Goal: Task Accomplishment & Management: Complete application form

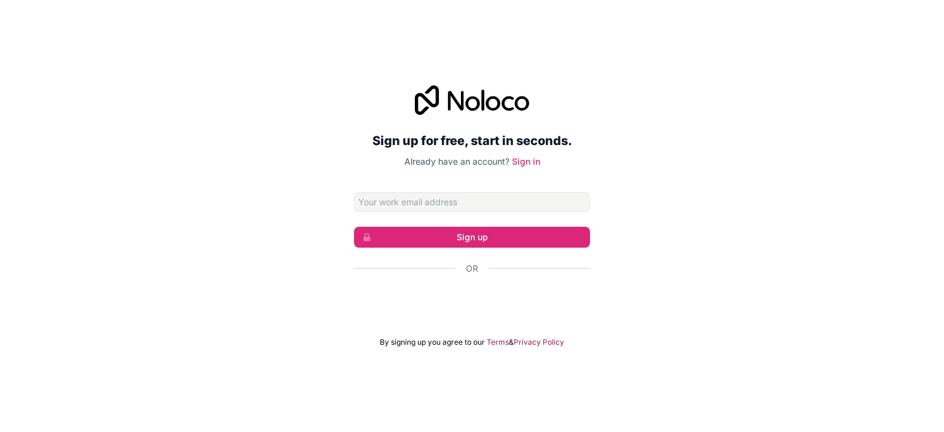
click at [553, 200] on input "Email address" at bounding box center [472, 202] width 236 height 20
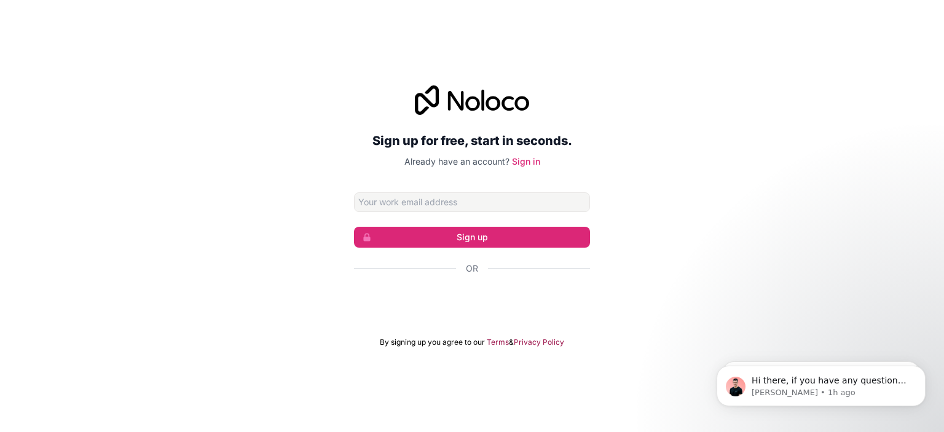
type input "lsetienne@protonmail.ch"
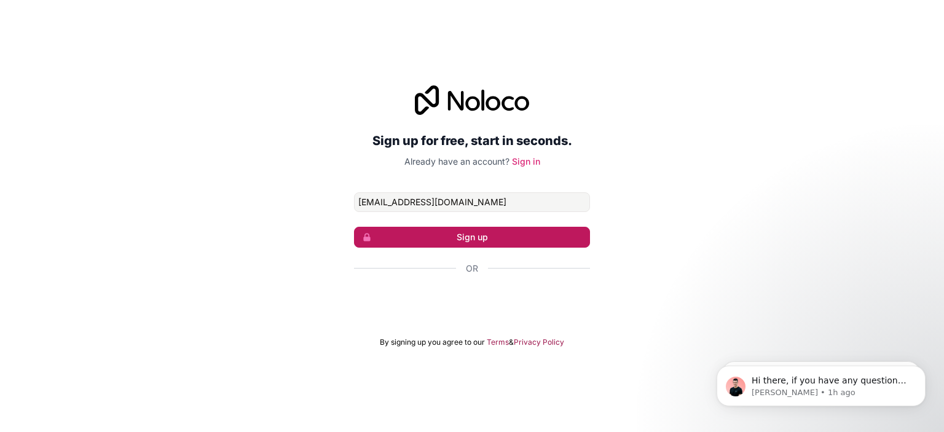
click at [529, 235] on button "Sign up" at bounding box center [472, 237] width 236 height 21
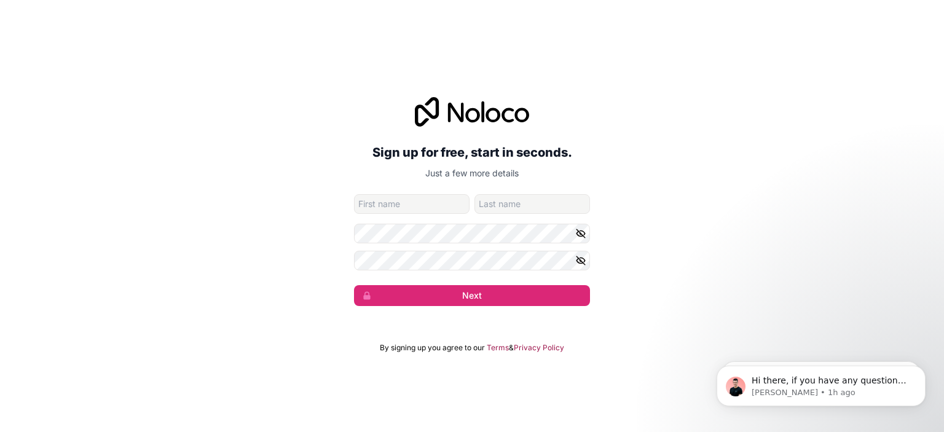
click at [450, 191] on div "Sign up for free, start in seconds. Just a few more details lsetienne@protonmai…" at bounding box center [472, 201] width 236 height 209
click at [450, 199] on input "given-name" at bounding box center [412, 204] width 116 height 20
type input "Louis"
type input "Etienne"
click at [477, 244] on form "lsetienne@protonmail.ch Louis Etienne Next" at bounding box center [472, 250] width 236 height 112
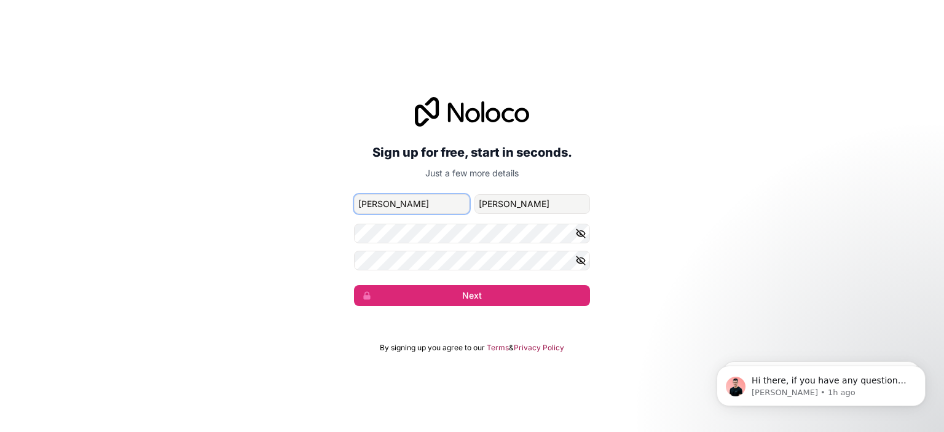
click at [446, 213] on input "Louis" at bounding box center [412, 204] width 116 height 20
click at [445, 211] on input "Louis" at bounding box center [412, 204] width 116 height 20
type input "Scott"
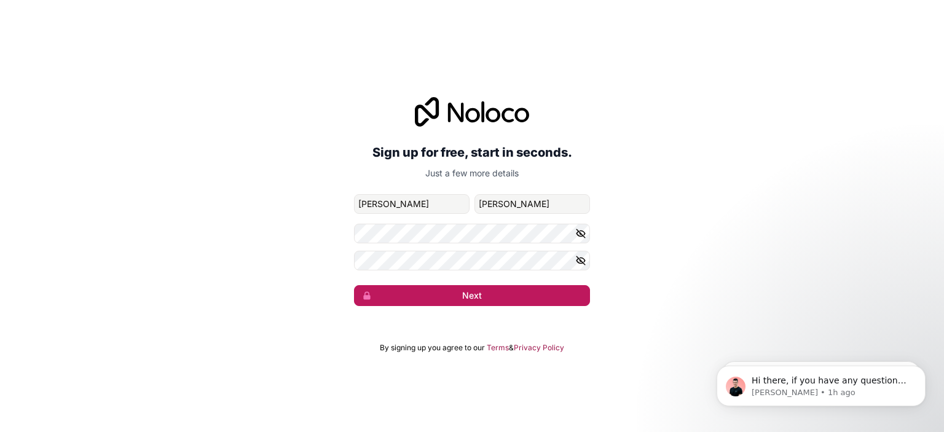
click at [433, 292] on button "Next" at bounding box center [472, 295] width 236 height 21
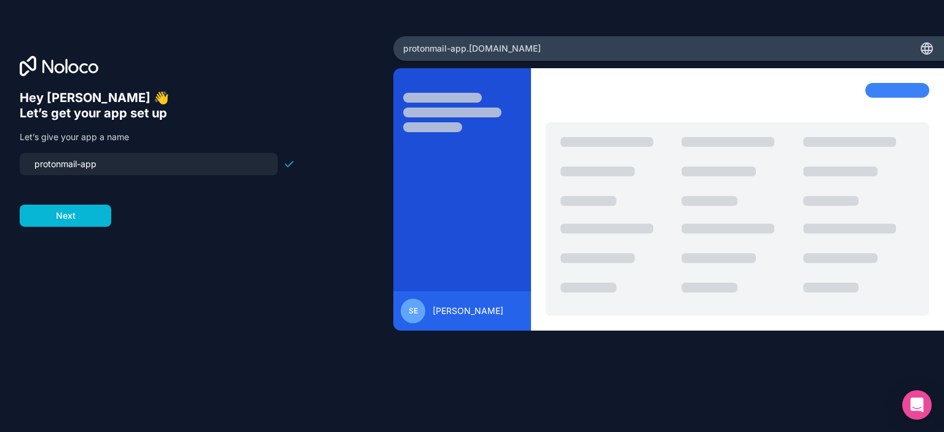
click at [275, 299] on div "Hey Scott 👋 Let’s get your app set up Let’s give your app a name protonmail-app…" at bounding box center [197, 233] width 354 height 286
click at [107, 167] on input "protonmail-app" at bounding box center [148, 164] width 243 height 17
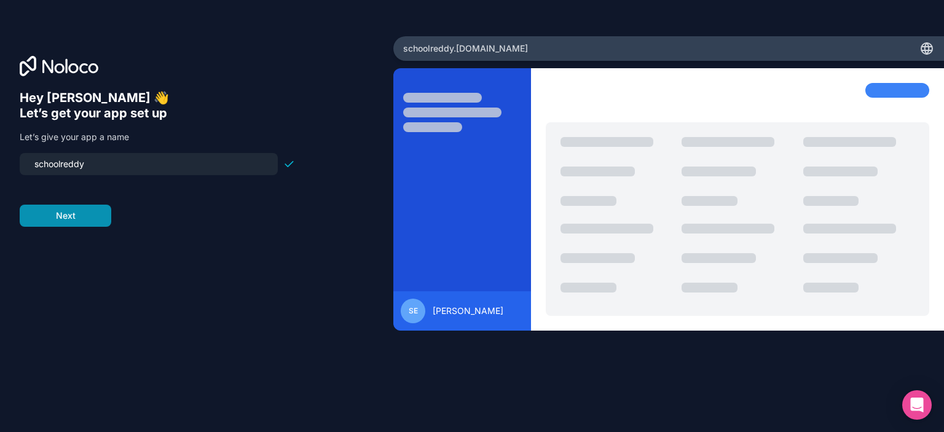
type input "schoolreddy"
click at [71, 221] on button "Next" at bounding box center [66, 216] width 92 height 22
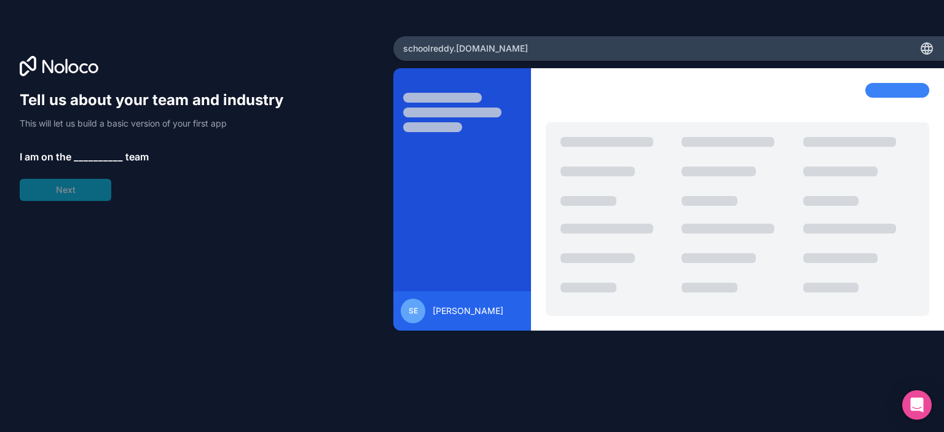
click at [79, 156] on span "__________" at bounding box center [98, 156] width 49 height 15
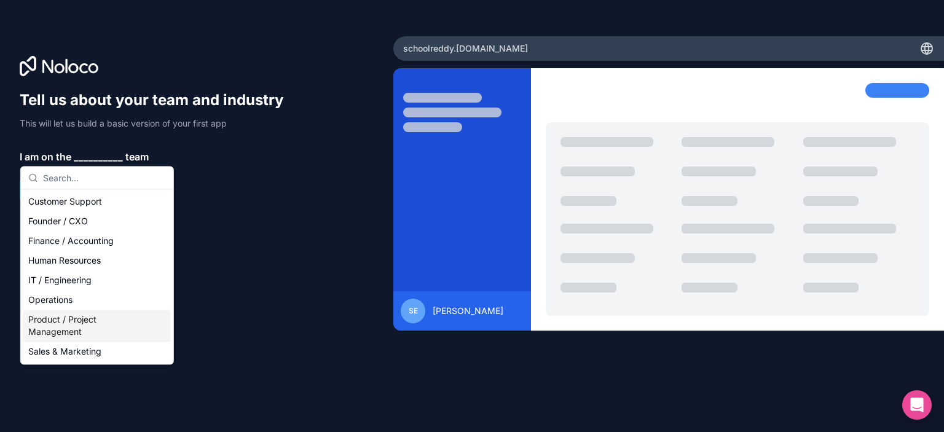
click at [81, 320] on div "Product / Project Management" at bounding box center [97, 326] width 148 height 32
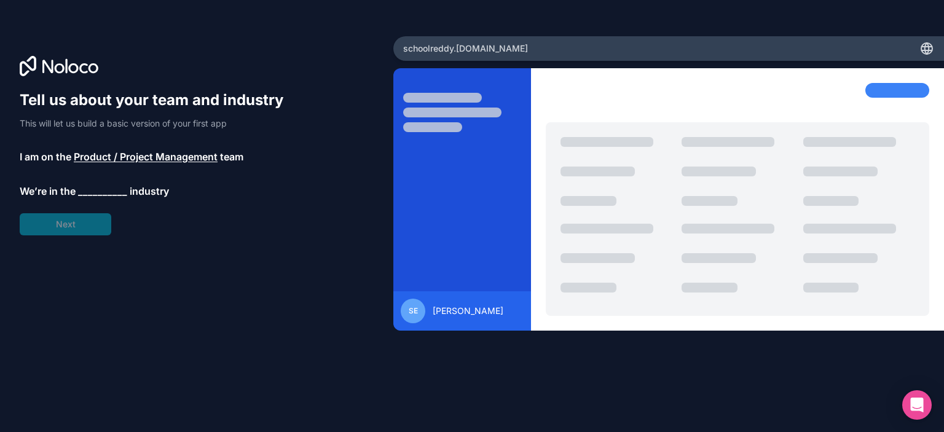
click at [113, 285] on div "Tell us about your team and industry This will let us build a basic version of …" at bounding box center [197, 233] width 354 height 286
click at [100, 193] on span "__________" at bounding box center [102, 191] width 49 height 15
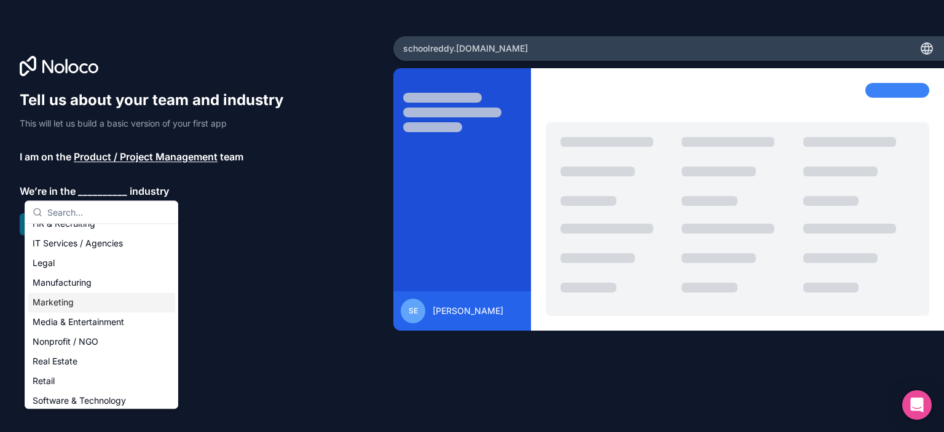
scroll to position [69, 0]
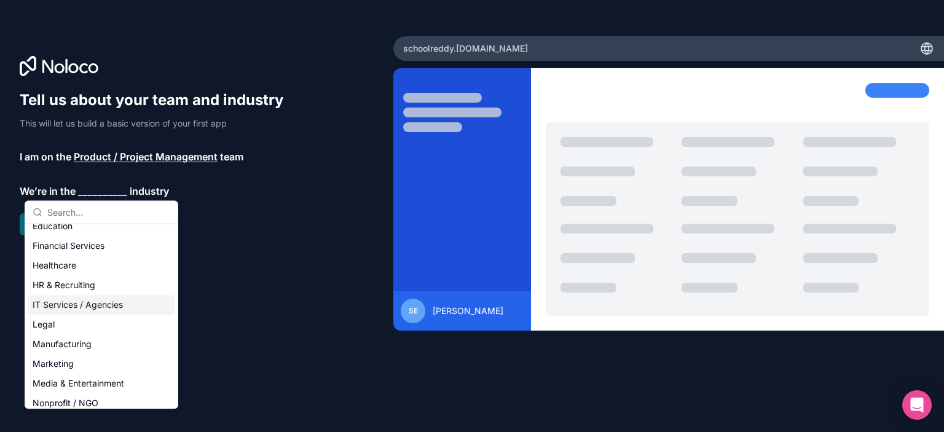
click at [71, 302] on div "IT Services / Agencies" at bounding box center [102, 305] width 148 height 20
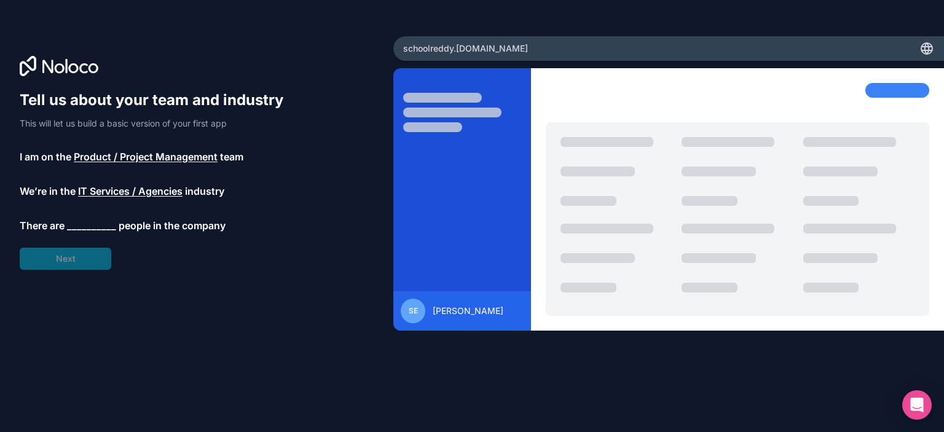
click at [100, 227] on span "__________" at bounding box center [91, 225] width 49 height 15
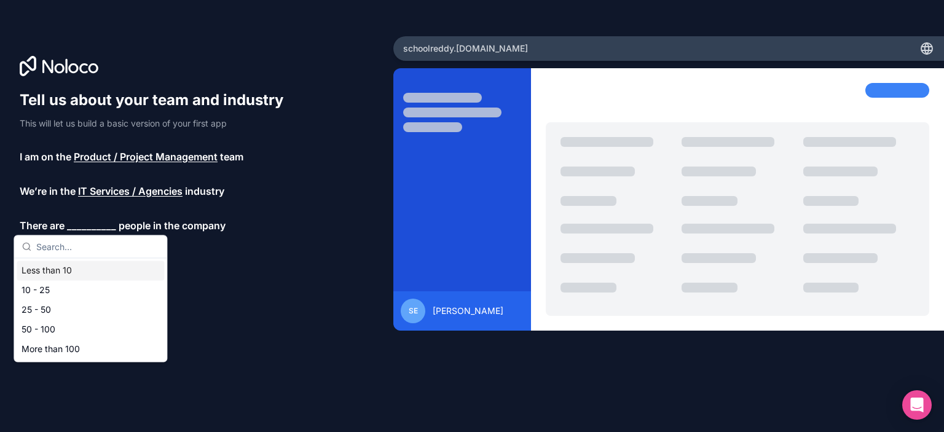
click at [87, 271] on div "Less than 10" at bounding box center [91, 271] width 148 height 20
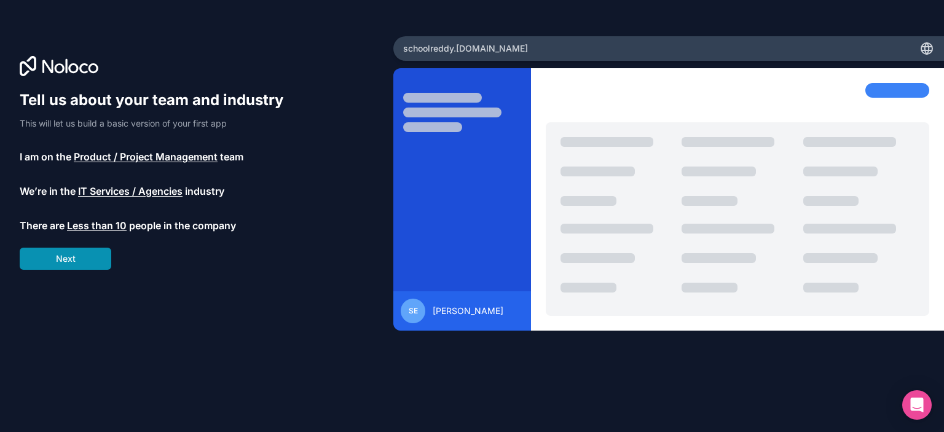
click at [85, 260] on button "Next" at bounding box center [66, 259] width 92 height 22
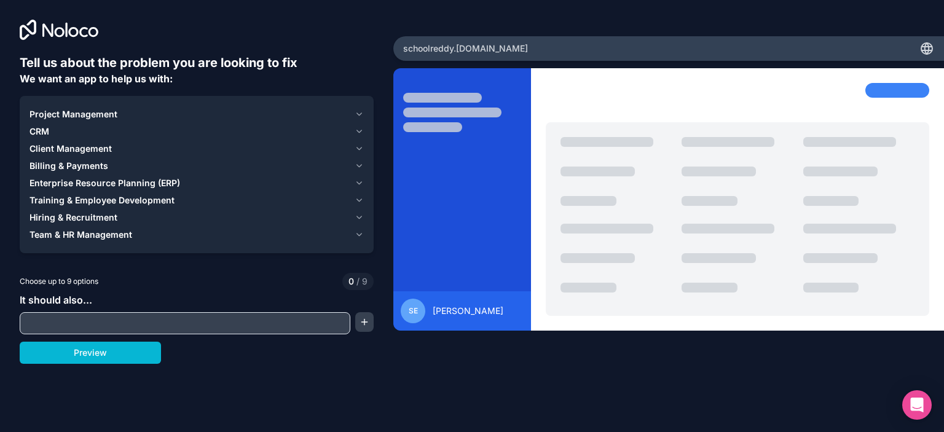
click at [81, 112] on span "Project Management" at bounding box center [74, 114] width 88 height 12
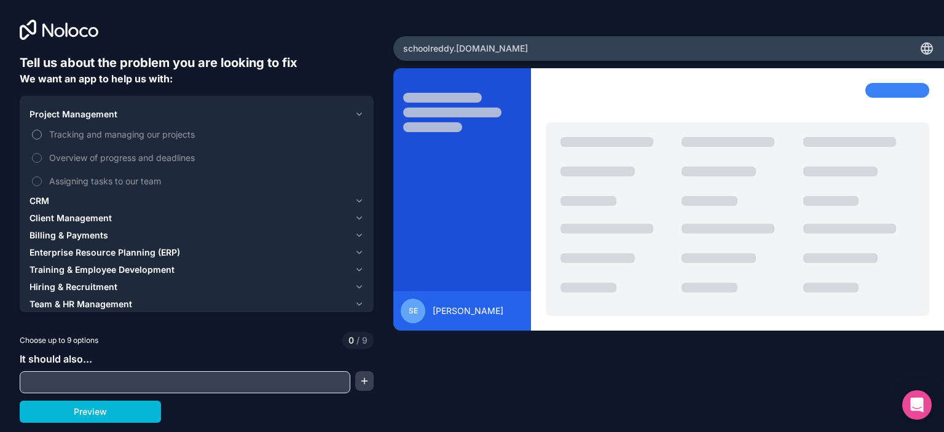
click at [61, 131] on span "Tracking and managing our projects" at bounding box center [205, 134] width 312 height 13
click at [42, 131] on button "Tracking and managing our projects" at bounding box center [37, 135] width 10 height 10
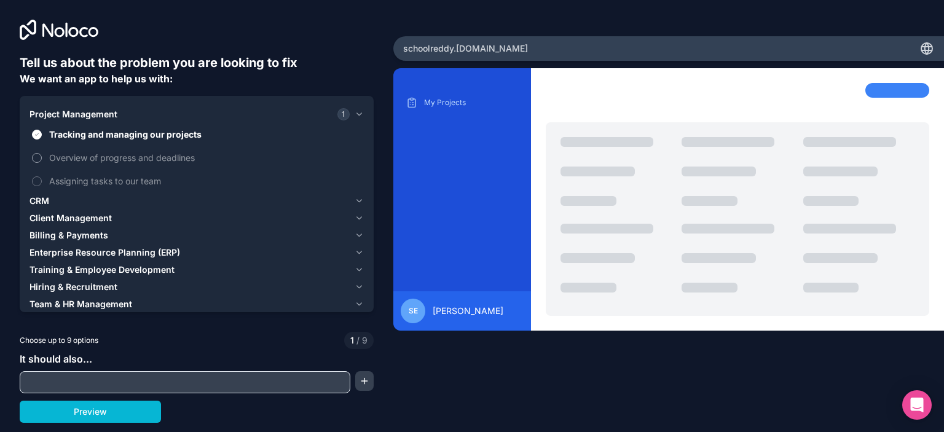
click at [66, 159] on span "Overview of progress and deadlines" at bounding box center [205, 157] width 312 height 13
click at [42, 159] on button "Overview of progress and deadlines" at bounding box center [37, 158] width 10 height 10
click at [69, 179] on span "Assigning tasks to our team" at bounding box center [205, 181] width 312 height 13
click at [42, 179] on button "Assigning tasks to our team" at bounding box center [37, 181] width 10 height 10
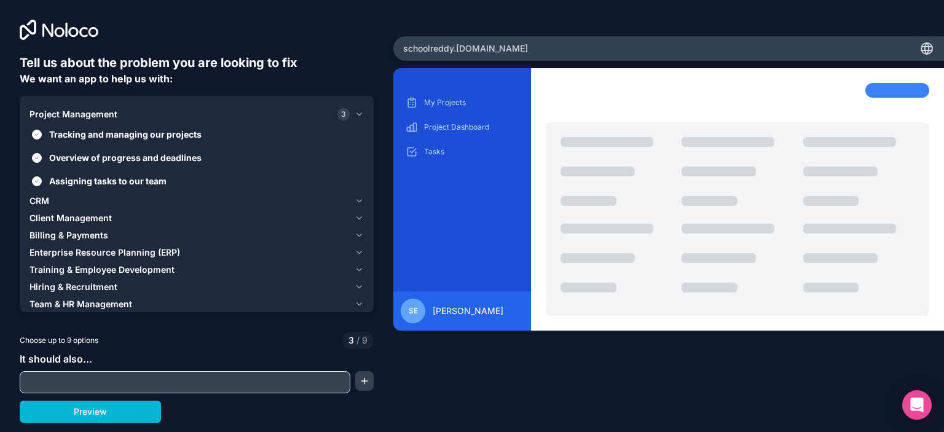
click at [66, 199] on div "CRM" at bounding box center [190, 201] width 320 height 12
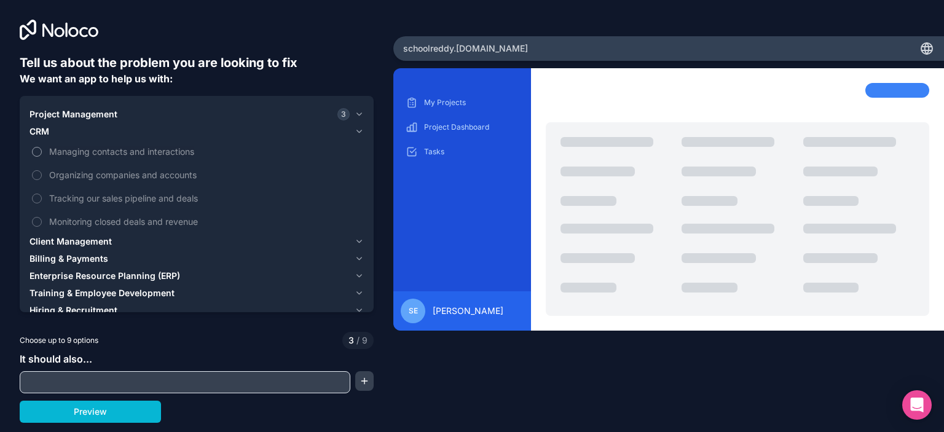
click at [82, 154] on span "Managing contacts and interactions" at bounding box center [205, 151] width 312 height 13
click at [42, 154] on button "Managing contacts and interactions" at bounding box center [37, 152] width 10 height 10
click at [90, 170] on span "Organizing companies and accounts" at bounding box center [205, 174] width 312 height 13
click at [42, 170] on button "Organizing companies and accounts" at bounding box center [37, 175] width 10 height 10
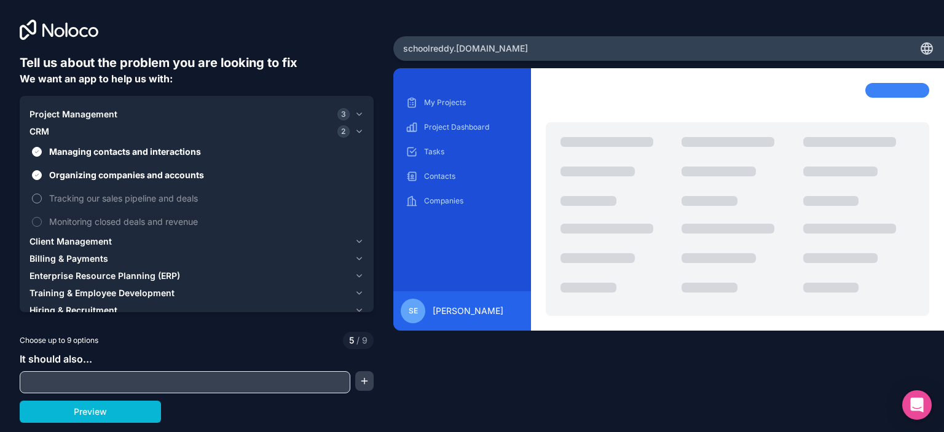
click at [86, 194] on span "Tracking our sales pipeline and deals" at bounding box center [205, 198] width 312 height 13
click at [42, 194] on button "Tracking our sales pipeline and deals" at bounding box center [37, 199] width 10 height 10
click at [86, 221] on span "Monitoring closed deals and revenue" at bounding box center [205, 221] width 312 height 13
click at [42, 221] on button "Monitoring closed deals and revenue" at bounding box center [37, 222] width 10 height 10
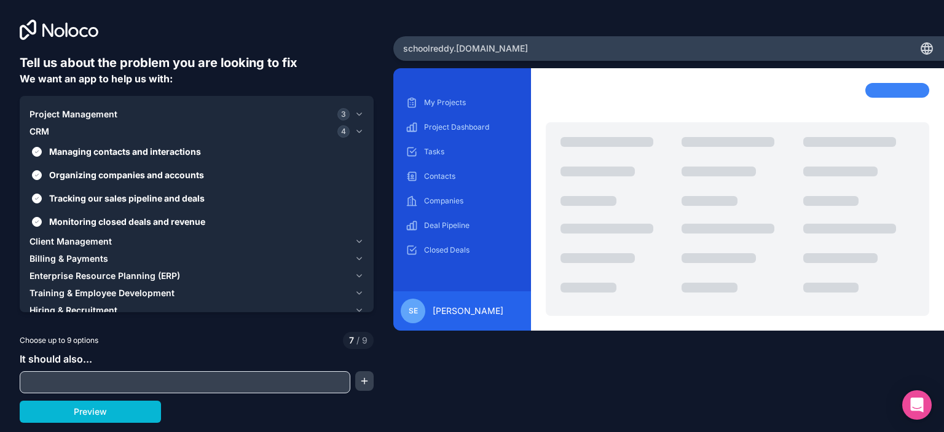
click at [76, 245] on span "Client Management" at bounding box center [71, 241] width 82 height 12
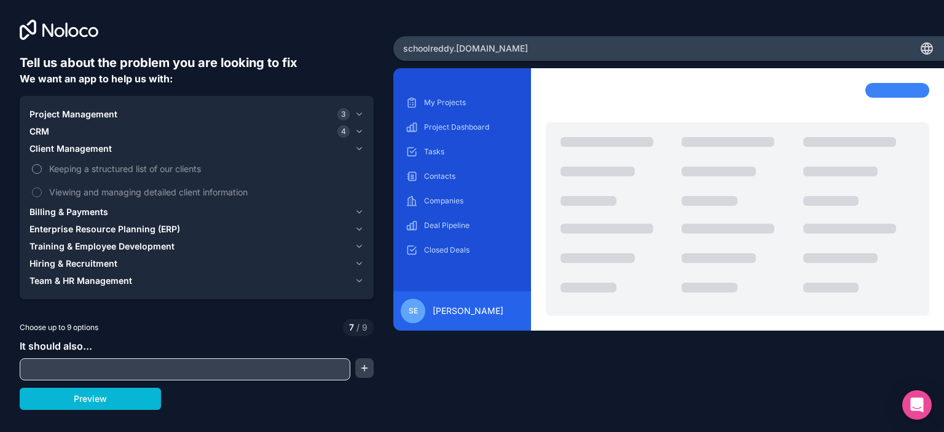
click at [81, 167] on span "Keeping a structured list of our clients" at bounding box center [205, 168] width 312 height 13
click at [42, 167] on button "Keeping a structured list of our clients" at bounding box center [37, 169] width 10 height 10
click at [81, 191] on span "Viewing and managing detailed client information" at bounding box center [205, 192] width 312 height 13
click at [42, 191] on button "Viewing and managing detailed client information" at bounding box center [37, 193] width 10 height 10
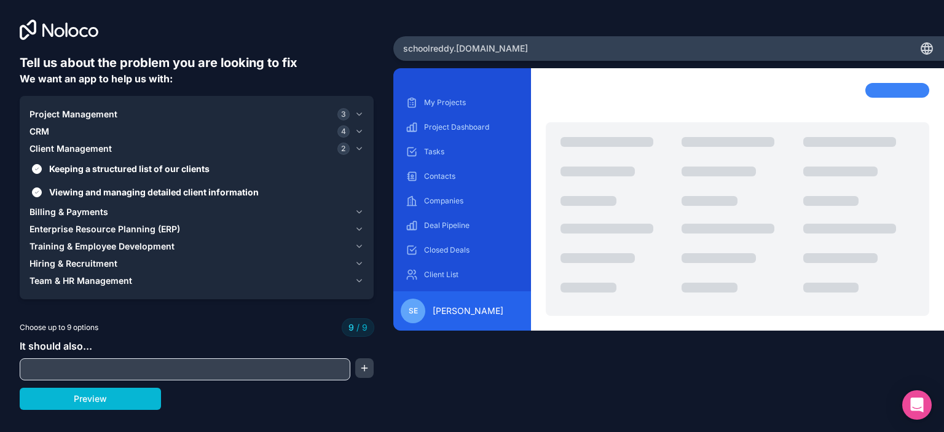
click at [84, 213] on span "Billing & Payments" at bounding box center [69, 212] width 79 height 12
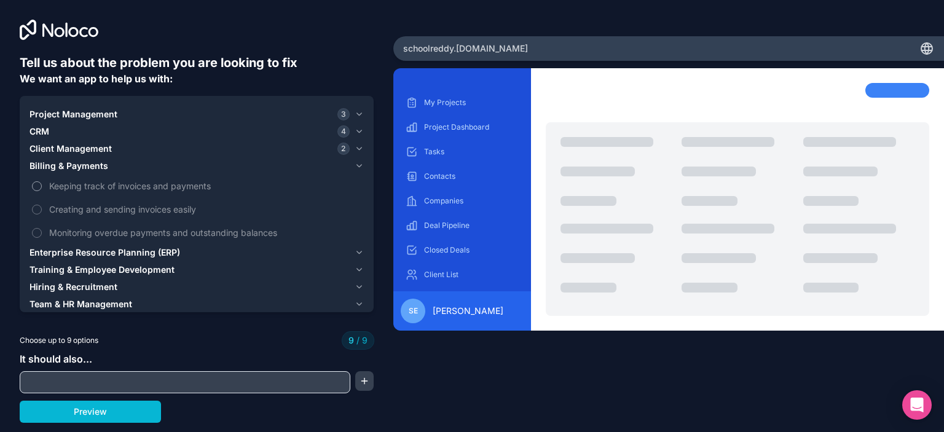
click at [94, 189] on span "Keeping track of invoices and payments" at bounding box center [205, 186] width 312 height 13
click at [57, 186] on span "Keeping track of invoices and payments" at bounding box center [205, 186] width 312 height 13
click at [33, 178] on label "Keeping track of invoices and payments" at bounding box center [197, 186] width 334 height 23
click at [84, 255] on span "Enterprise Resource Planning (ERP)" at bounding box center [105, 253] width 151 height 12
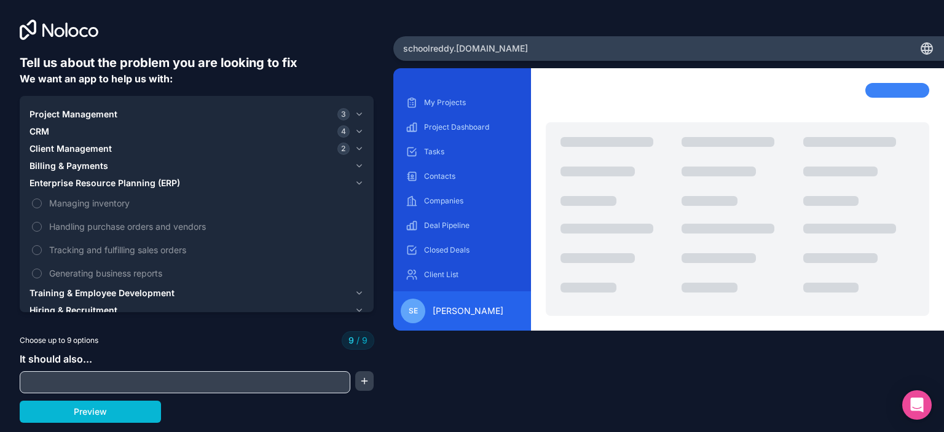
click at [68, 164] on span "Billing & Payments" at bounding box center [69, 166] width 79 height 12
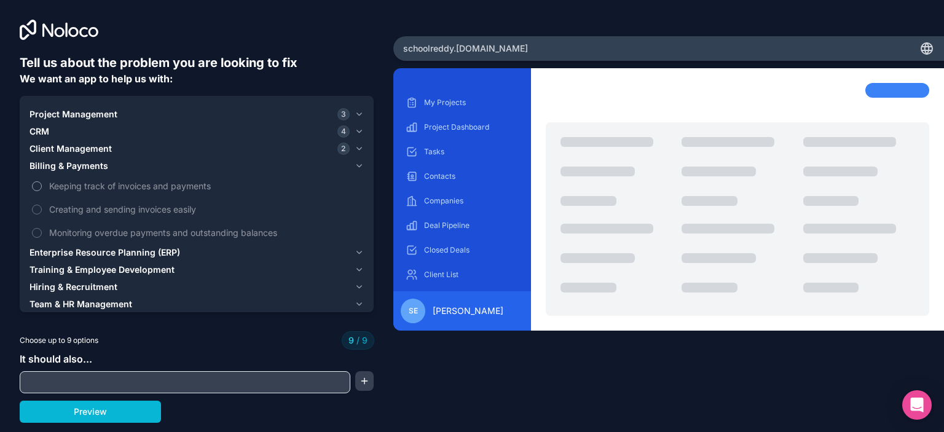
click at [63, 186] on span "Keeping track of invoices and payments" at bounding box center [205, 186] width 312 height 13
click at [43, 191] on label "Keeping track of invoices and payments" at bounding box center [197, 186] width 334 height 23
click at [56, 169] on span "Billing & Payments" at bounding box center [69, 166] width 79 height 12
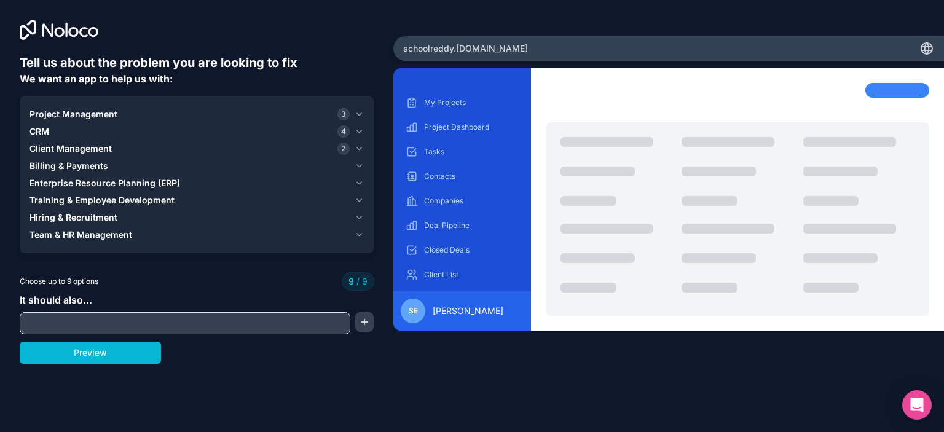
click at [63, 152] on span "Client Management" at bounding box center [71, 149] width 82 height 12
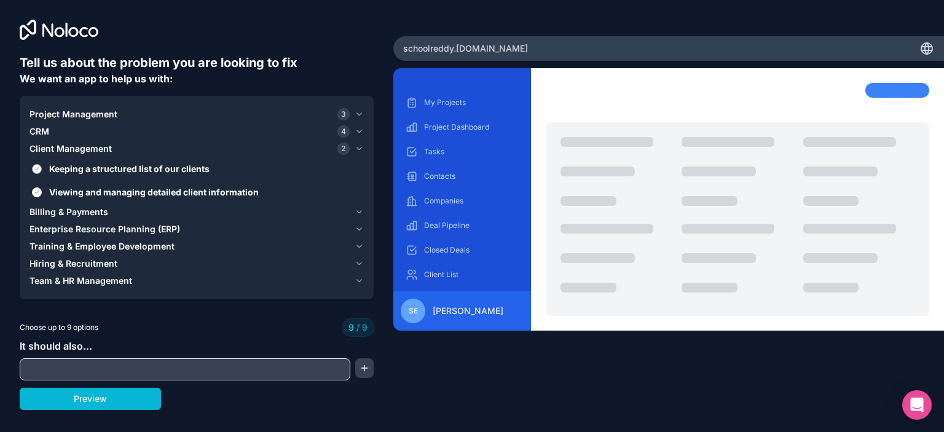
click at [69, 173] on span "Keeping a structured list of our clients" at bounding box center [205, 168] width 312 height 13
click at [42, 173] on button "Keeping a structured list of our clients" at bounding box center [37, 169] width 10 height 10
click at [80, 194] on span "Viewing and managing detailed client information" at bounding box center [205, 192] width 312 height 13
click at [42, 194] on button "Viewing and managing detailed client information" at bounding box center [37, 193] width 10 height 10
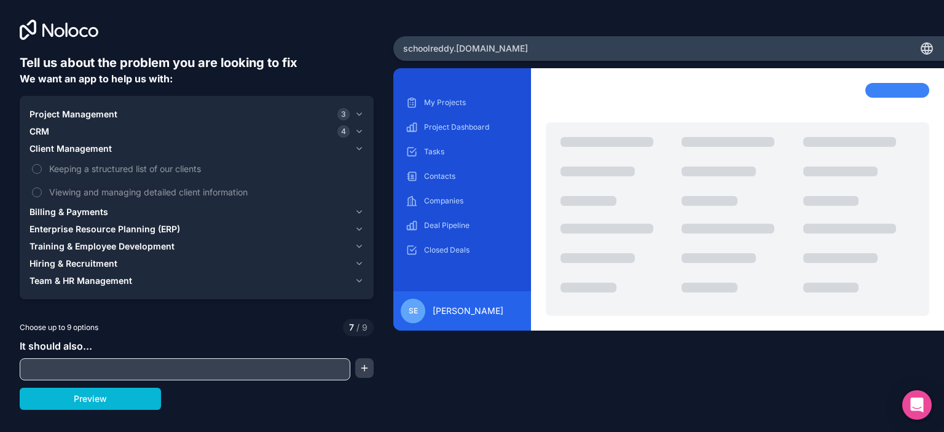
click at [44, 131] on span "CRM" at bounding box center [40, 131] width 20 height 12
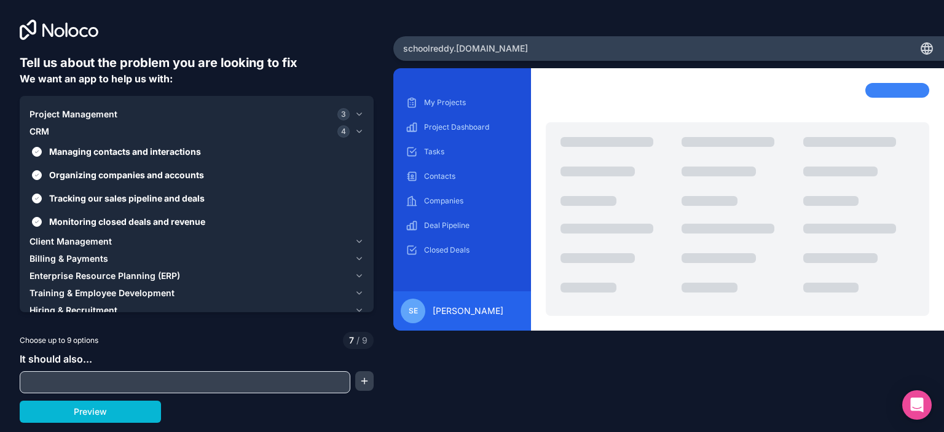
click at [44, 131] on span "CRM" at bounding box center [40, 131] width 20 height 12
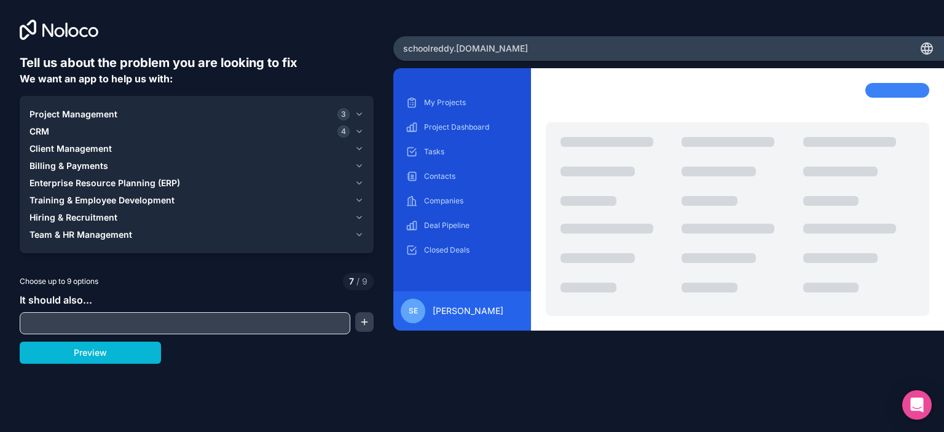
click at [64, 114] on span "Project Management" at bounding box center [74, 114] width 88 height 12
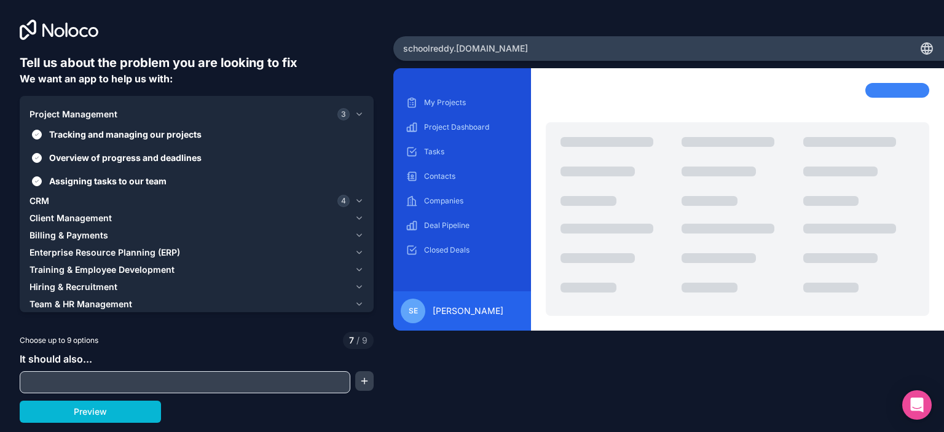
click at [64, 114] on span "Project Management" at bounding box center [74, 114] width 88 height 12
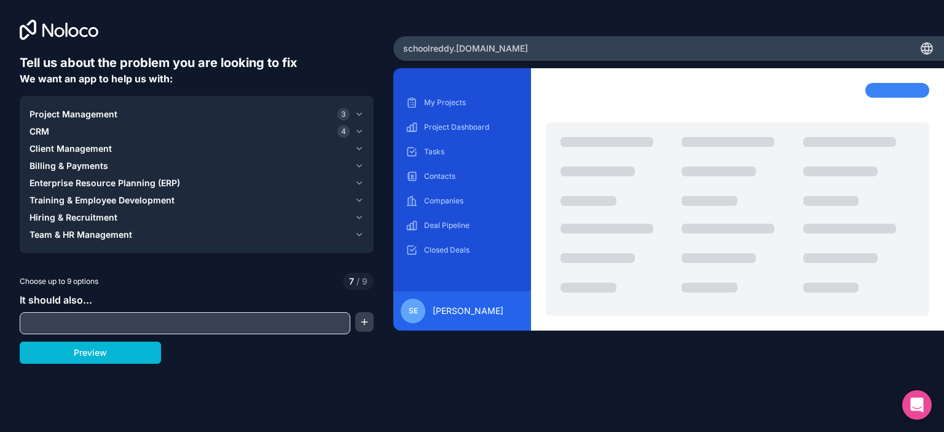
click at [63, 154] on span "Client Management" at bounding box center [71, 149] width 82 height 12
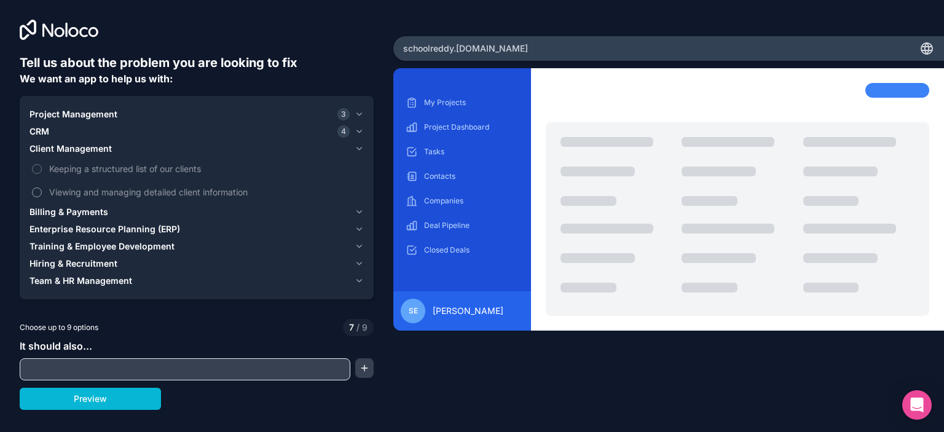
click at [47, 189] on label "Viewing and managing detailed client information" at bounding box center [197, 192] width 334 height 23
click at [42, 189] on button "Viewing and managing detailed client information" at bounding box center [37, 193] width 10 height 10
click at [44, 167] on label "Keeping a structured list of our clients" at bounding box center [197, 168] width 334 height 23
click at [42, 167] on button "Keeping a structured list of our clients" at bounding box center [37, 169] width 10 height 10
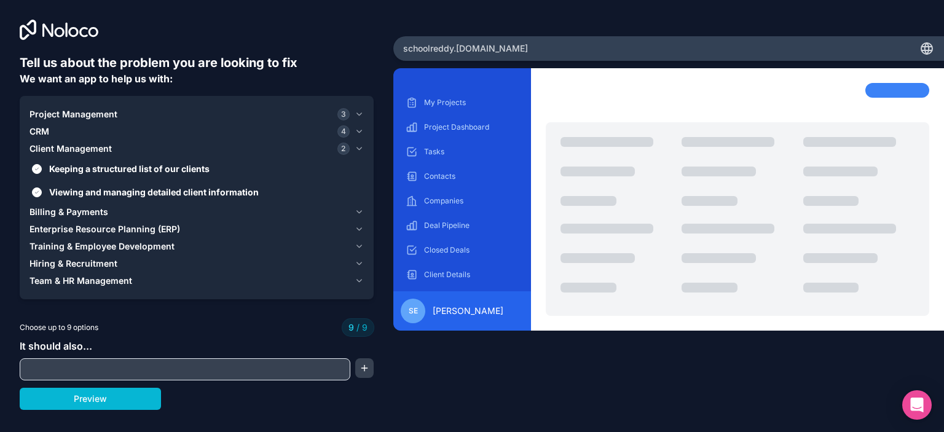
click at [43, 134] on span "CRM" at bounding box center [40, 131] width 20 height 12
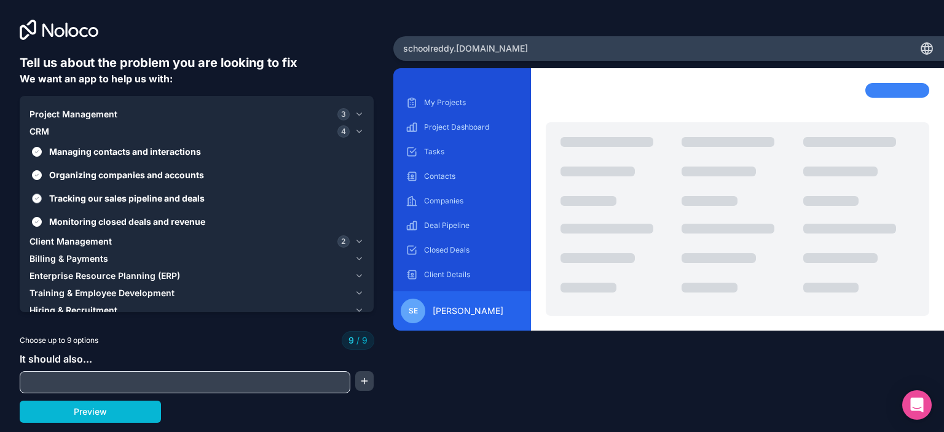
click at [42, 194] on label "Tracking our sales pipeline and deals" at bounding box center [197, 198] width 334 height 23
click at [42, 194] on button "Tracking our sales pipeline and deals" at bounding box center [37, 199] width 10 height 10
click at [44, 208] on label "Tracking our sales pipeline and deals" at bounding box center [197, 198] width 334 height 23
click at [42, 203] on button "Tracking our sales pipeline and deals" at bounding box center [37, 199] width 10 height 10
click at [47, 221] on label "Monitoring closed deals and revenue" at bounding box center [197, 221] width 334 height 23
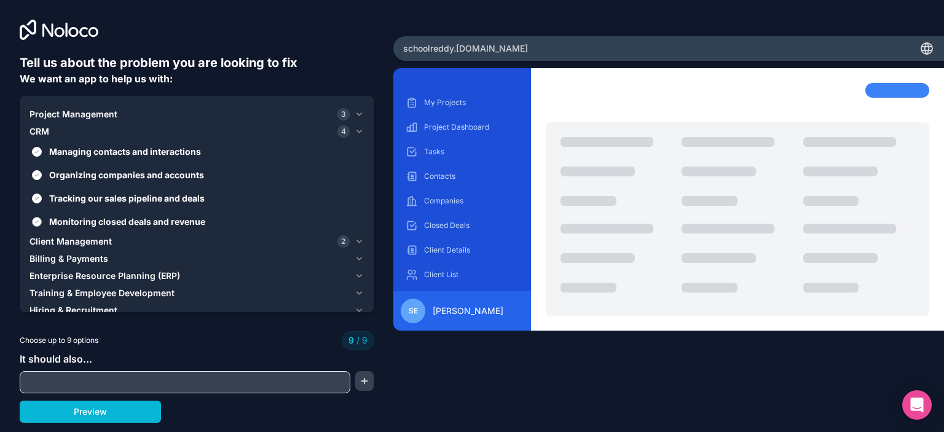
click at [42, 221] on button "Monitoring closed deals and revenue" at bounding box center [37, 222] width 10 height 10
click at [39, 201] on button "Tracking our sales pipeline and deals" at bounding box center [37, 199] width 10 height 10
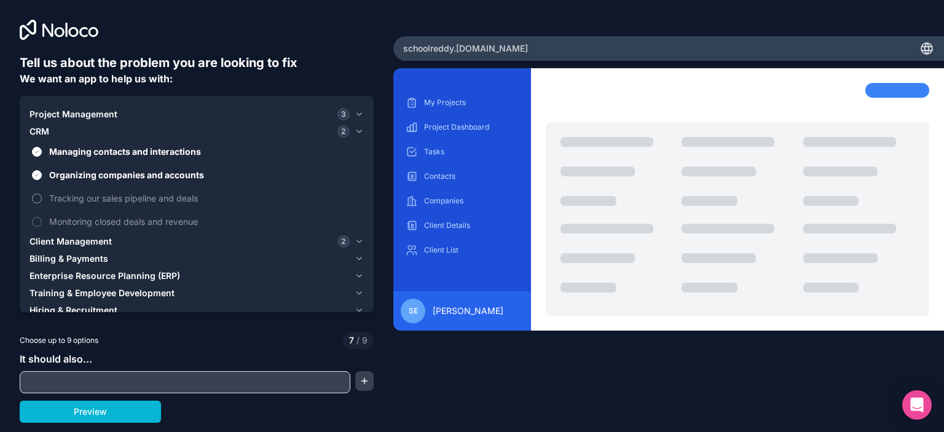
click at [41, 194] on label "Tracking our sales pipeline and deals" at bounding box center [197, 198] width 334 height 23
click at [41, 194] on button "Tracking our sales pipeline and deals" at bounding box center [37, 199] width 10 height 10
click at [49, 201] on span "Tracking our sales pipeline and deals" at bounding box center [205, 198] width 312 height 13
click at [42, 201] on button "Tracking our sales pipeline and deals" at bounding box center [37, 199] width 10 height 10
click at [408, 340] on div "My Projects Project Dashboard Tasks Contacts Companies Client Details Client Li…" at bounding box center [668, 232] width 551 height 328
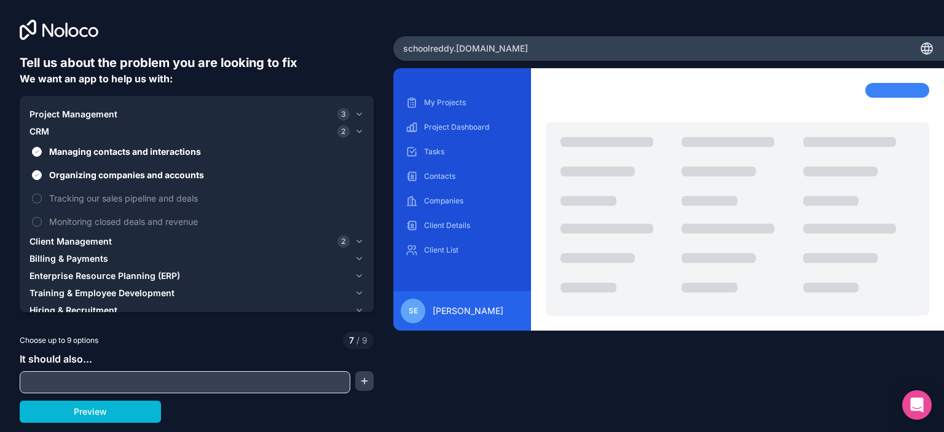
click at [387, 336] on div "Tell us about the problem you are looking to fix We want an app to help us with…" at bounding box center [196, 180] width 393 height 360
click at [316, 96] on div "Project Management 3 CRM 2 Managing contacts and interactions Organizing compan…" at bounding box center [197, 221] width 354 height 250
click at [200, 105] on div "Project Management 3 CRM 2 Managing contacts and interactions Organizing compan…" at bounding box center [197, 221] width 354 height 250
click at [64, 113] on span "Project Management" at bounding box center [74, 114] width 88 height 12
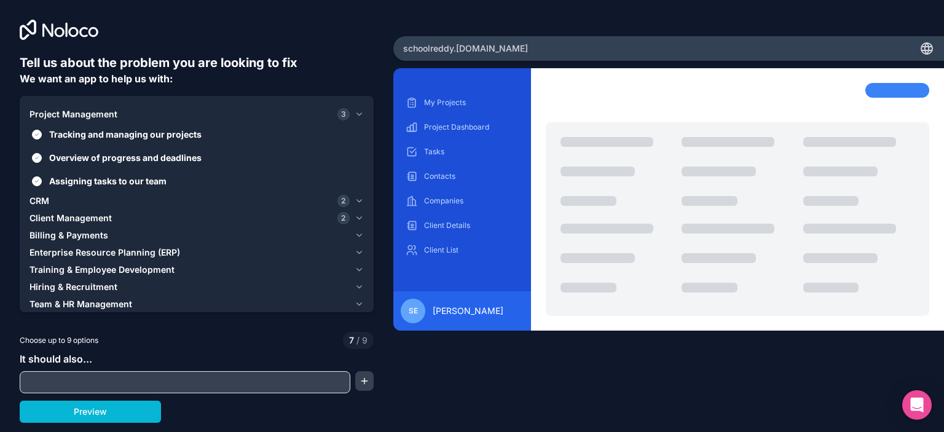
click at [59, 215] on span "Client Management" at bounding box center [71, 218] width 82 height 12
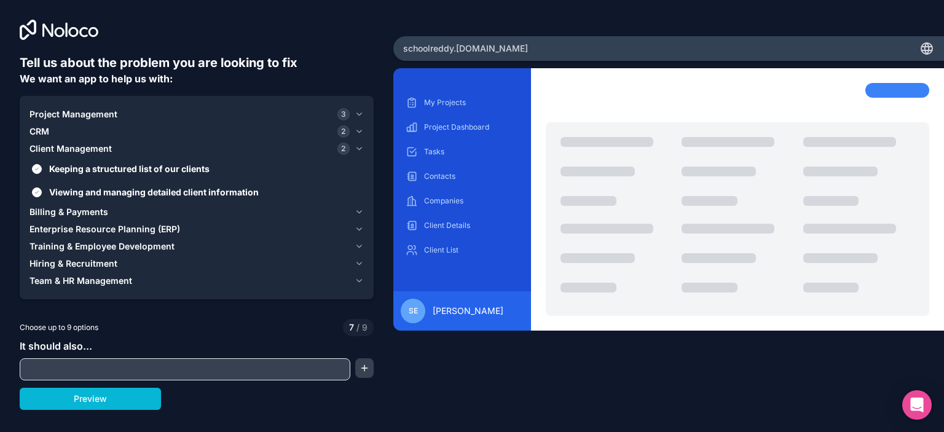
click at [60, 237] on button "Enterprise Resource Planning (ERP)" at bounding box center [197, 229] width 334 height 17
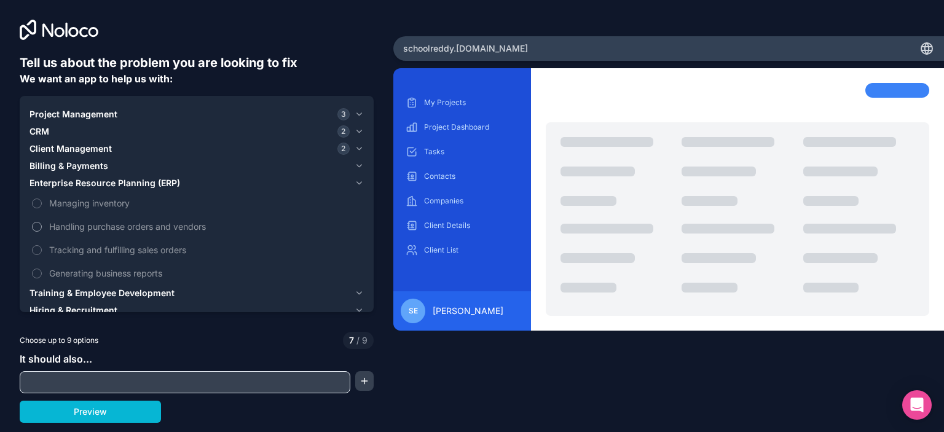
click at [42, 226] on label "Handling purchase orders and vendors" at bounding box center [197, 226] width 334 height 23
click at [42, 226] on button "Handling purchase orders and vendors" at bounding box center [37, 227] width 10 height 10
click at [37, 203] on button "Managing inventory" at bounding box center [37, 204] width 10 height 10
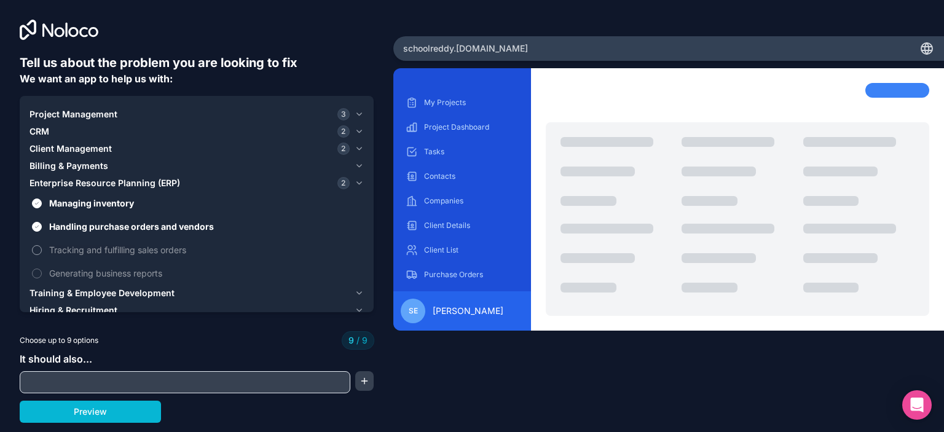
click at [43, 249] on label "Tracking and fulfilling sales orders" at bounding box center [197, 250] width 334 height 23
click at [36, 256] on label "Tracking and fulfilling sales orders" at bounding box center [197, 250] width 334 height 23
click at [41, 132] on span "CRM" at bounding box center [40, 131] width 20 height 12
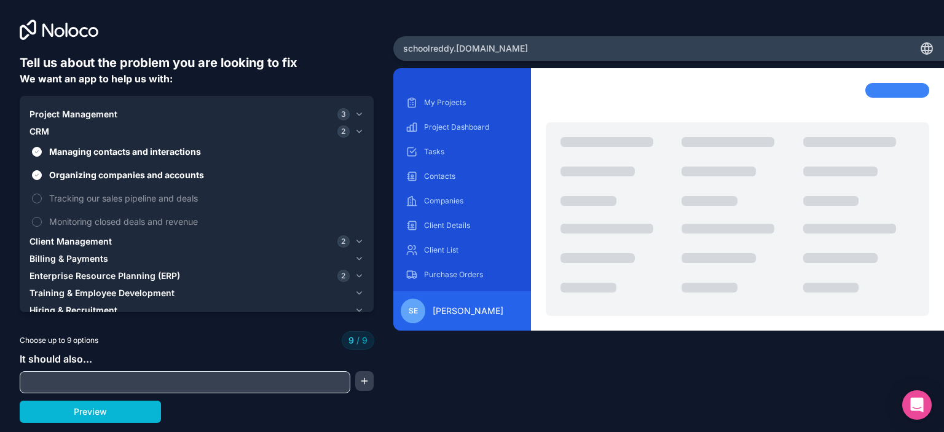
click at [46, 113] on span "Project Management" at bounding box center [74, 114] width 88 height 12
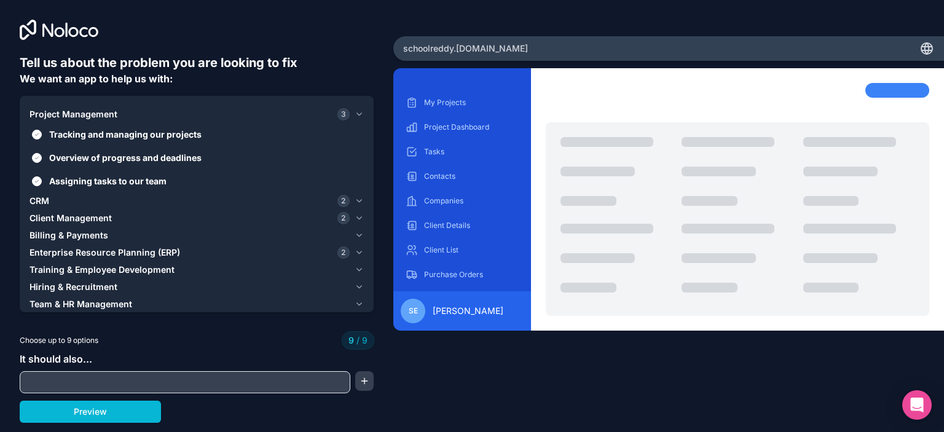
click at [44, 203] on span "CRM" at bounding box center [40, 201] width 20 height 12
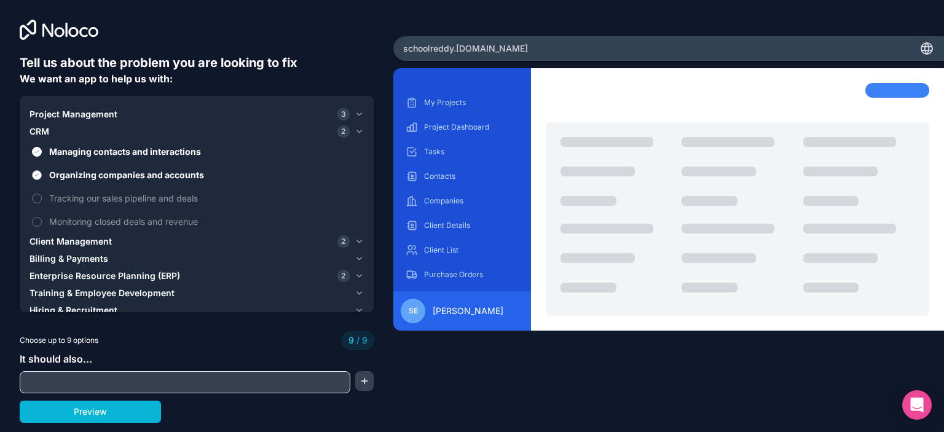
click at [45, 172] on label "Organizing companies and accounts" at bounding box center [197, 175] width 334 height 23
click at [42, 172] on button "Organizing companies and accounts" at bounding box center [37, 175] width 10 height 10
click at [52, 149] on span "Managing contacts and interactions" at bounding box center [205, 151] width 312 height 13
click at [42, 149] on button "Managing contacts and interactions" at bounding box center [37, 152] width 10 height 10
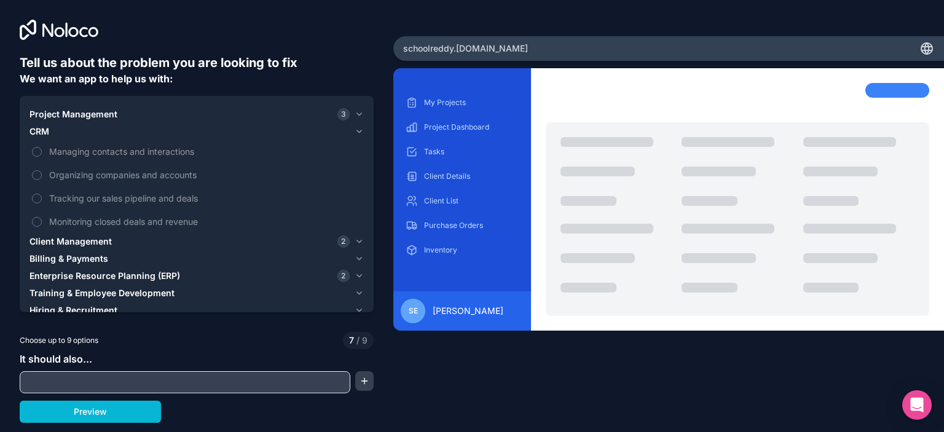
click at [64, 272] on span "Enterprise Resource Planning (ERP)" at bounding box center [105, 276] width 151 height 12
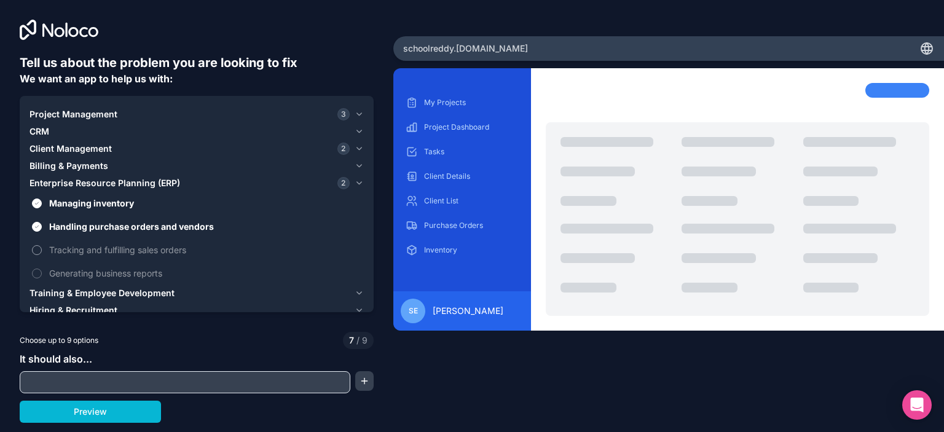
click at [57, 252] on span "Tracking and fulfilling sales orders" at bounding box center [205, 249] width 312 height 13
click at [42, 252] on button "Tracking and fulfilling sales orders" at bounding box center [37, 250] width 10 height 10
click at [65, 271] on span "Generating business reports" at bounding box center [205, 273] width 312 height 13
click at [42, 271] on button "Generating business reports" at bounding box center [37, 274] width 10 height 10
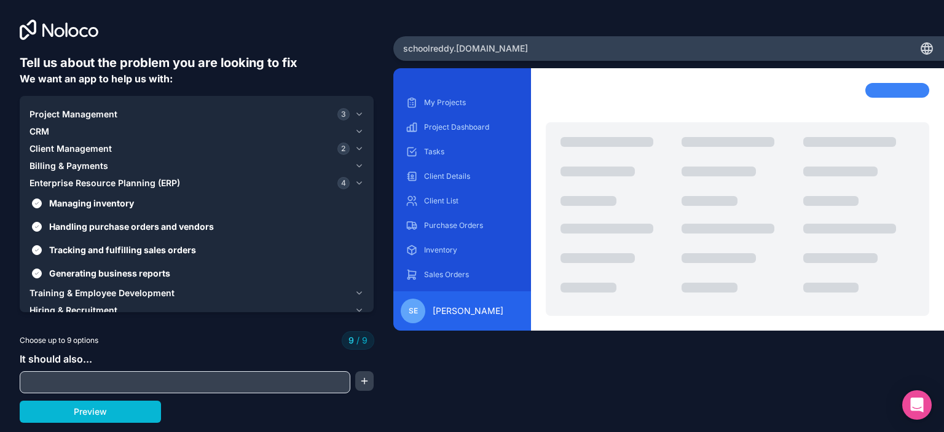
click at [62, 119] on span "Project Management" at bounding box center [74, 114] width 88 height 12
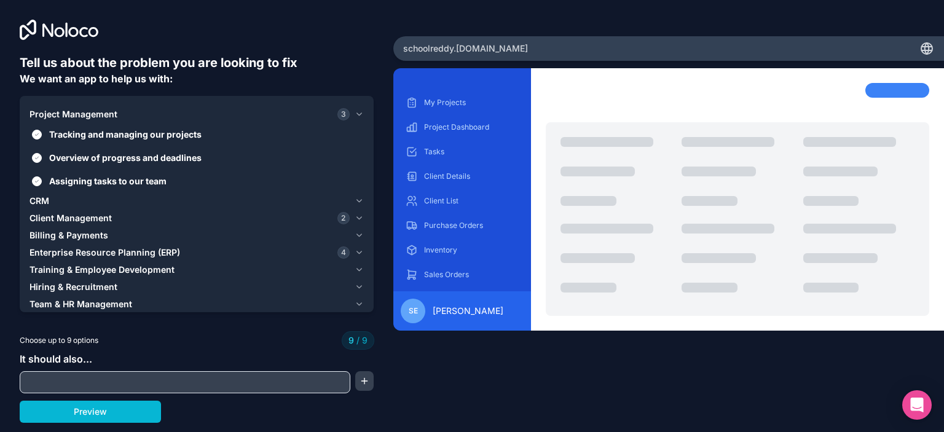
click at [62, 119] on span "Project Management" at bounding box center [74, 114] width 88 height 12
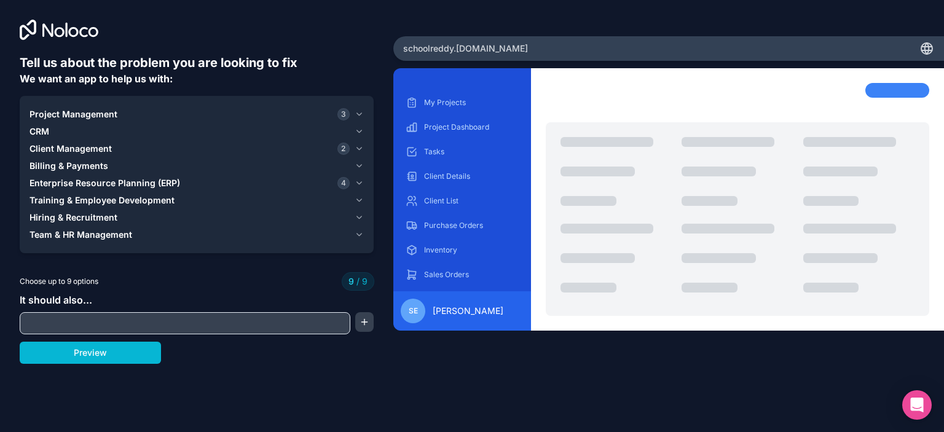
click at [133, 317] on input "text" at bounding box center [185, 323] width 325 height 17
click at [40, 132] on span "CRM" at bounding box center [40, 131] width 20 height 12
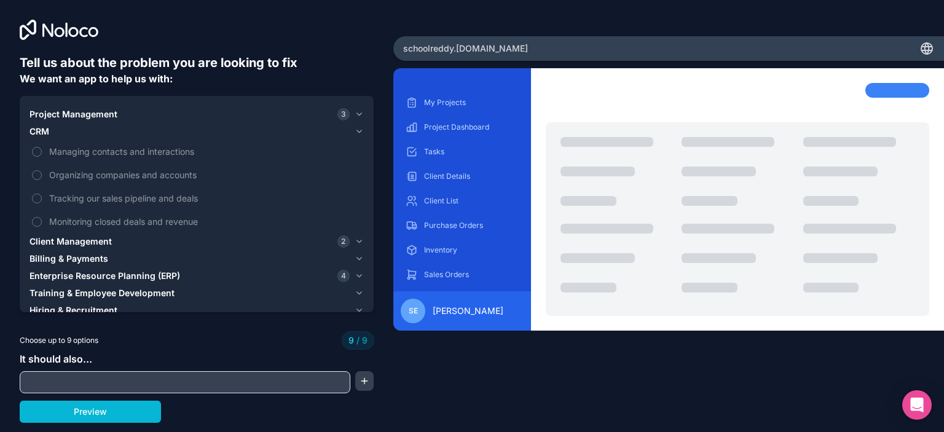
click at [116, 382] on input "text" at bounding box center [185, 382] width 325 height 17
type input "n"
click at [361, 381] on button "button" at bounding box center [364, 381] width 18 height 20
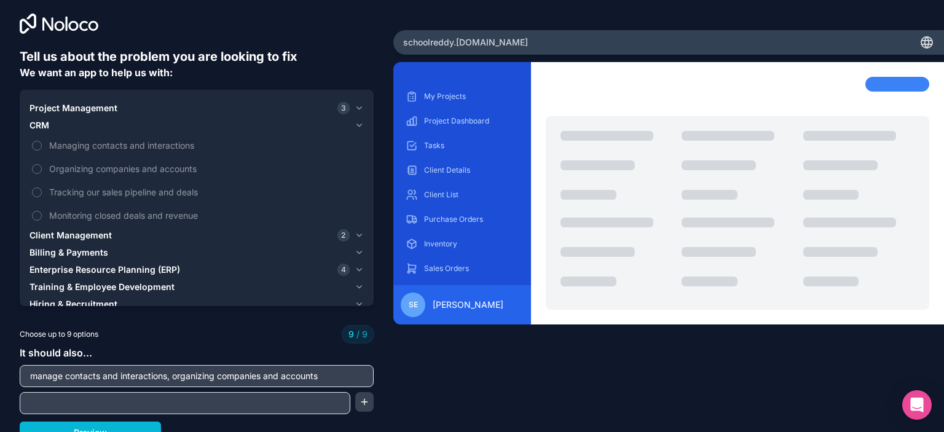
scroll to position [17, 0]
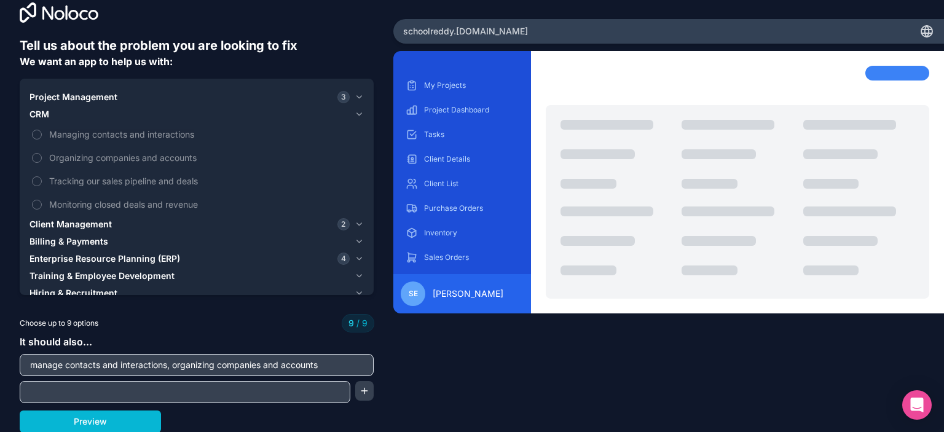
drag, startPoint x: 324, startPoint y: 362, endPoint x: 172, endPoint y: 366, distance: 151.9
click at [172, 366] on input "manage contacts and interactions, organizing companies and accounts" at bounding box center [197, 365] width 348 height 17
type input "manage contacts and interactions,"
click at [136, 377] on div "It should also... manage contacts and interactions," at bounding box center [197, 368] width 354 height 69
click at [141, 385] on input "text" at bounding box center [185, 392] width 325 height 17
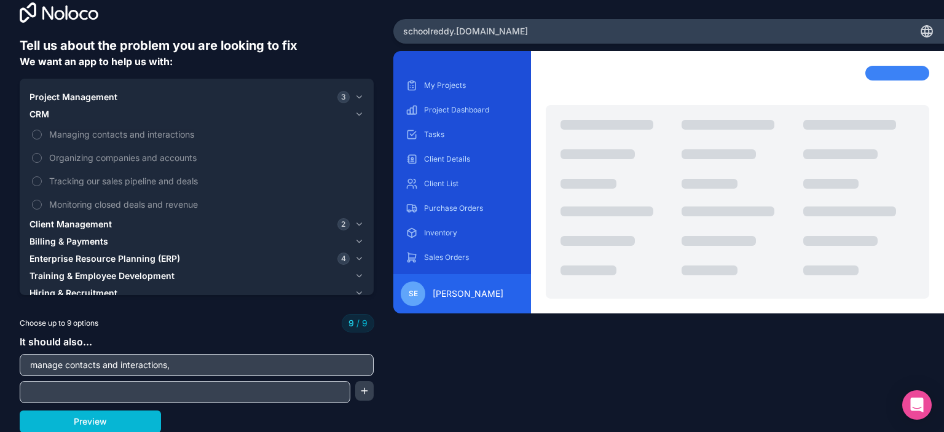
paste input "organizing companies and accounts"
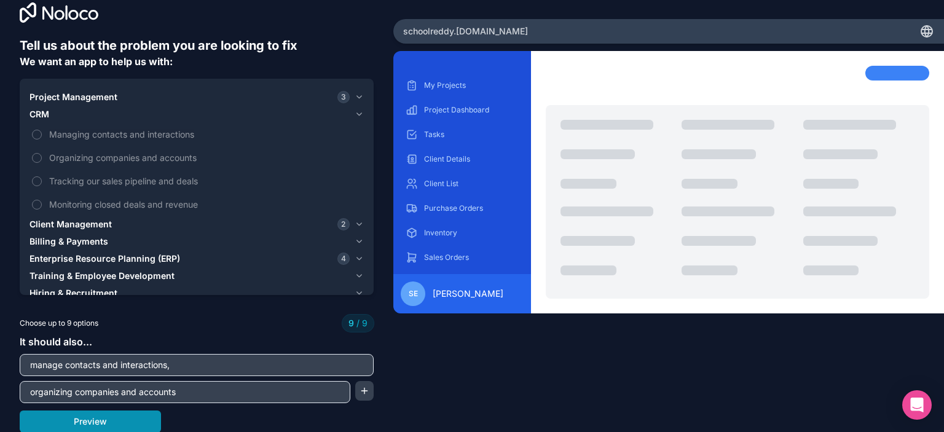
type input "organizing companies and accounts"
click at [150, 413] on button "Preview" at bounding box center [90, 422] width 141 height 22
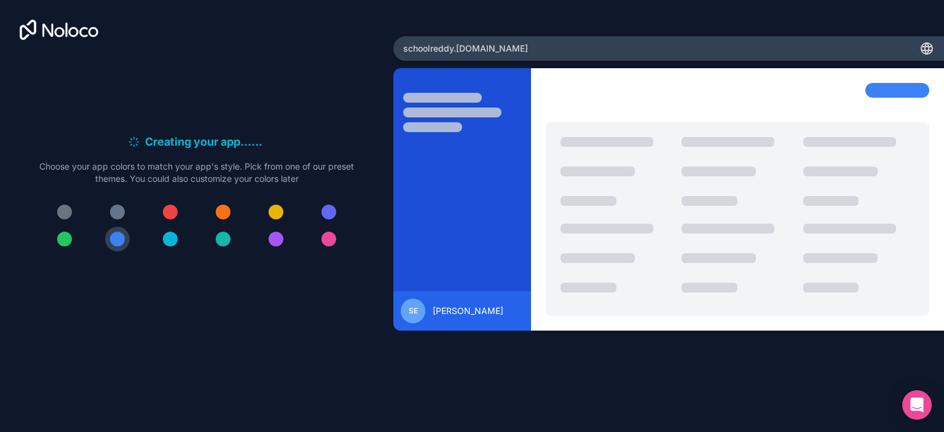
scroll to position [0, 0]
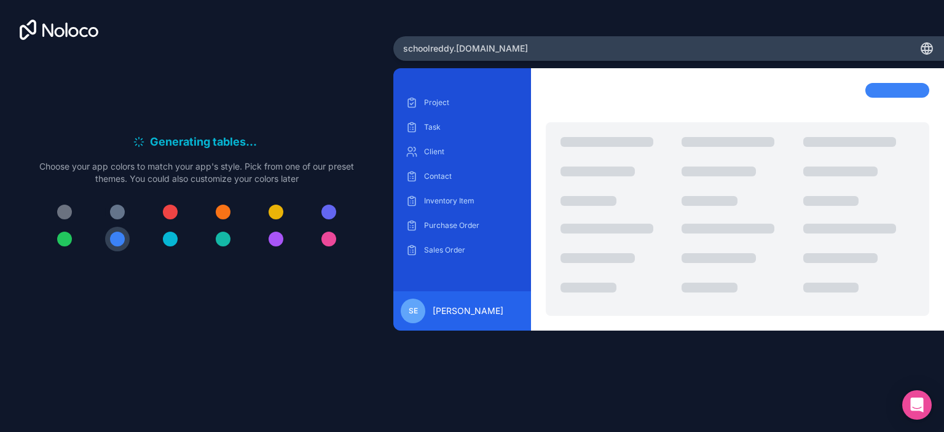
click at [114, 210] on div at bounding box center [117, 212] width 15 height 15
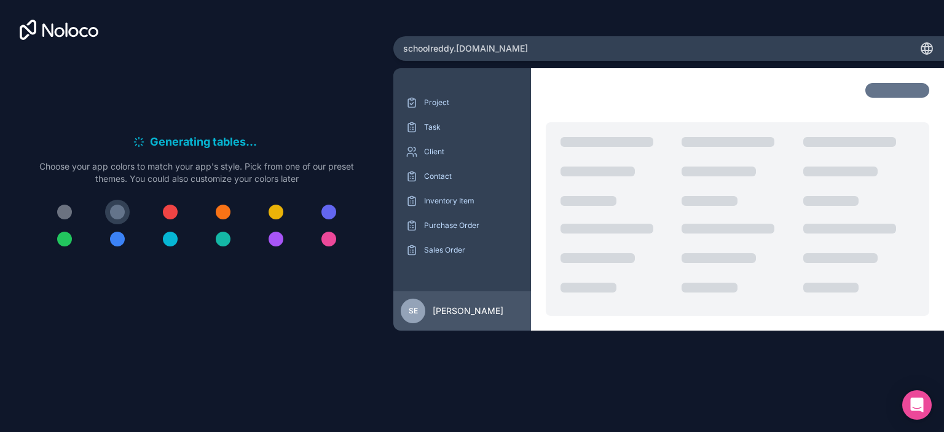
click at [58, 240] on div at bounding box center [64, 239] width 15 height 15
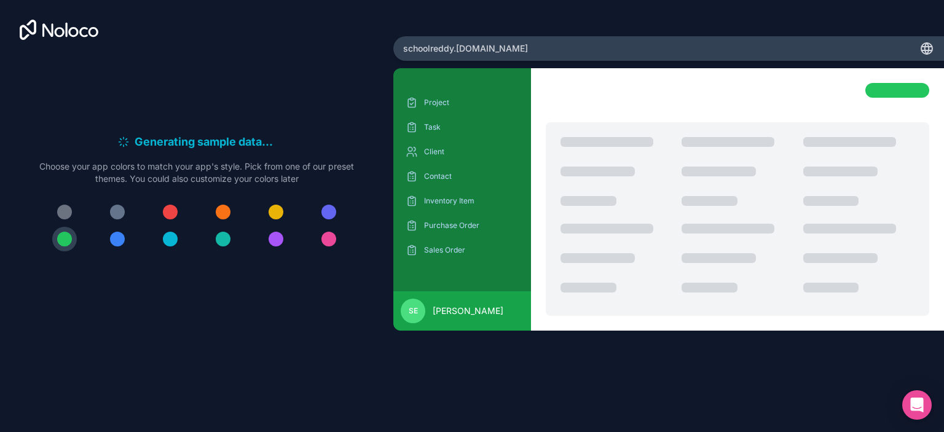
click at [170, 210] on div at bounding box center [170, 212] width 15 height 15
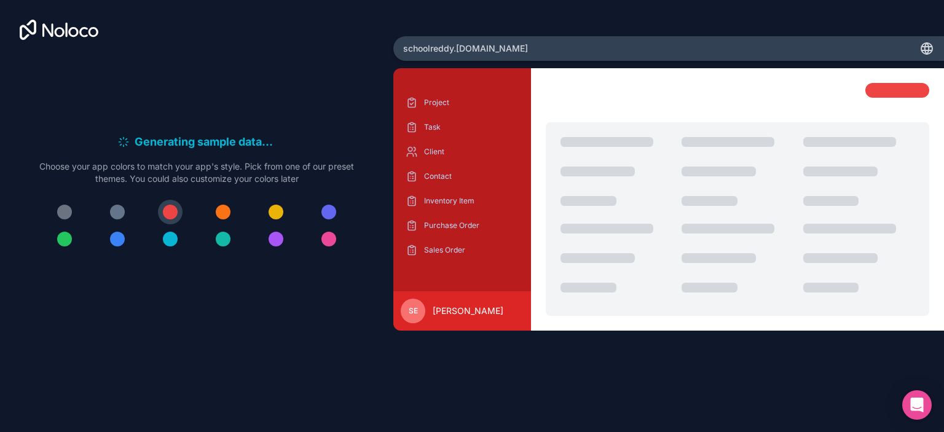
click at [637, 371] on div "Project Task Client Contact Inventory Item Purchase Order Sales Order SE Scott …" at bounding box center [668, 232] width 551 height 328
click at [788, 379] on div "Project Task Client Contact Inventory Item Purchase Order Sales Order SE Scott …" at bounding box center [668, 232] width 551 height 328
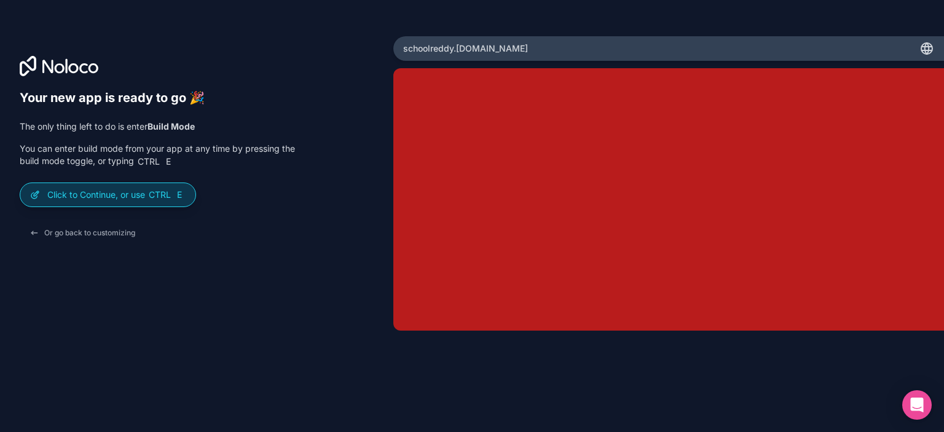
click at [117, 197] on p "Click to Continue, or use Ctrl E" at bounding box center [116, 195] width 138 height 12
click at [123, 196] on p "Click to Continue, or use Ctrl E" at bounding box center [116, 195] width 138 height 12
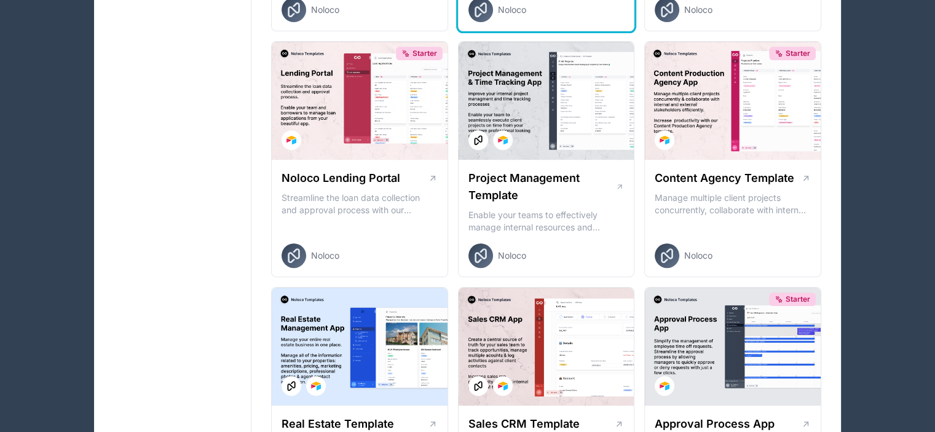
scroll to position [492, 0]
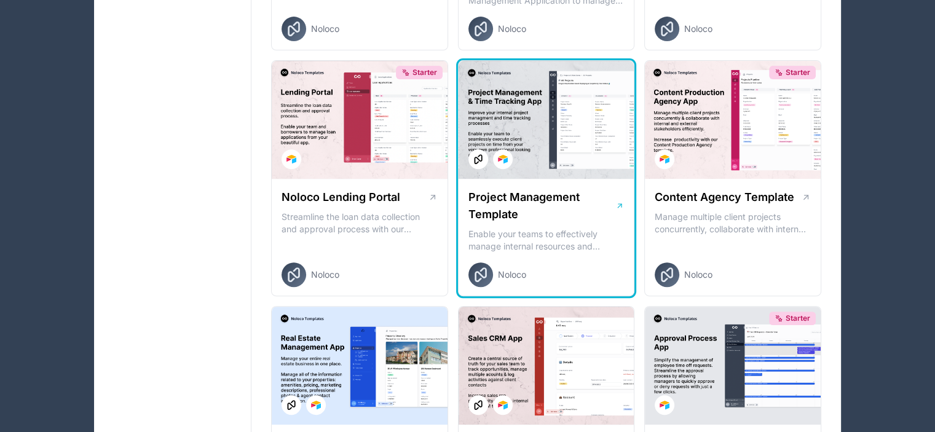
click at [536, 186] on div "Project Management Template Enable your teams to effectively manage internal re…" at bounding box center [547, 238] width 176 height 118
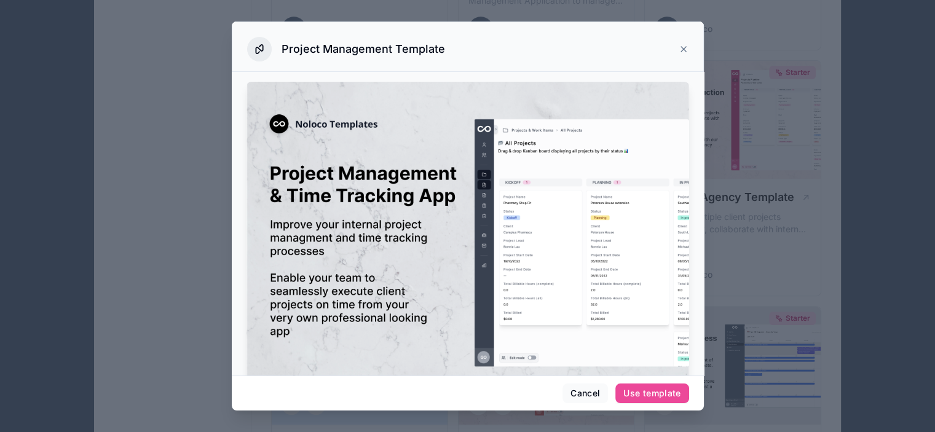
click at [687, 44] on icon at bounding box center [684, 49] width 10 height 10
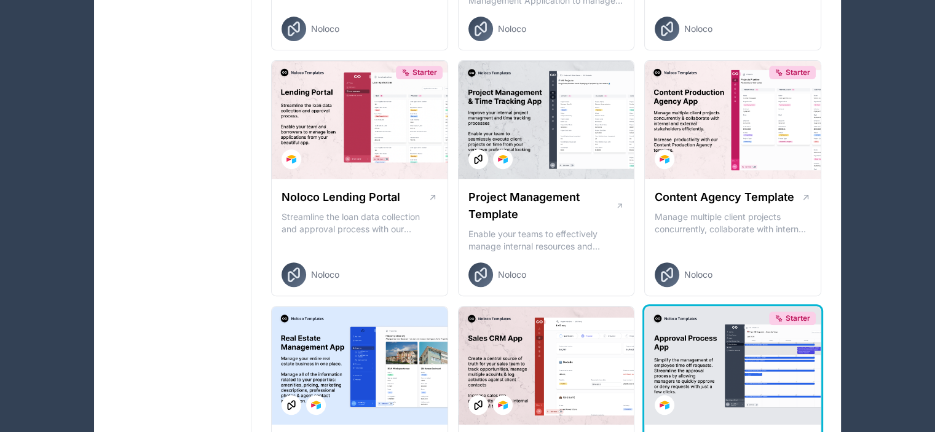
click at [727, 355] on div "Starter" at bounding box center [733, 366] width 176 height 118
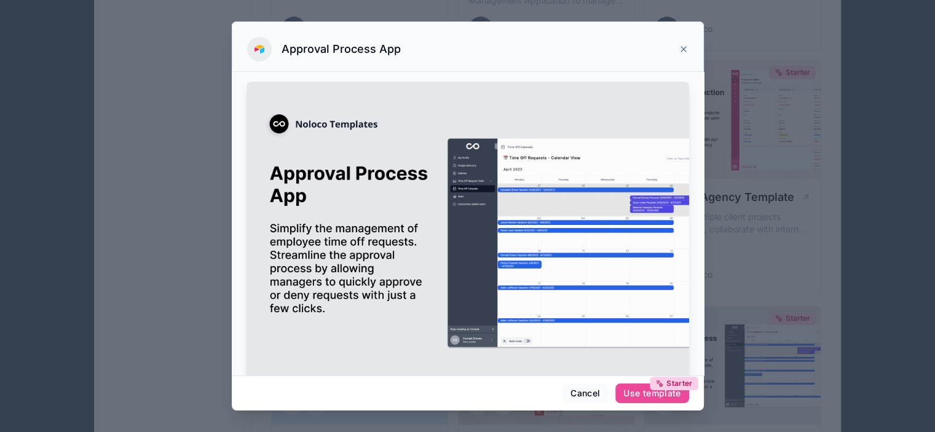
click at [171, 74] on div at bounding box center [467, 216] width 935 height 432
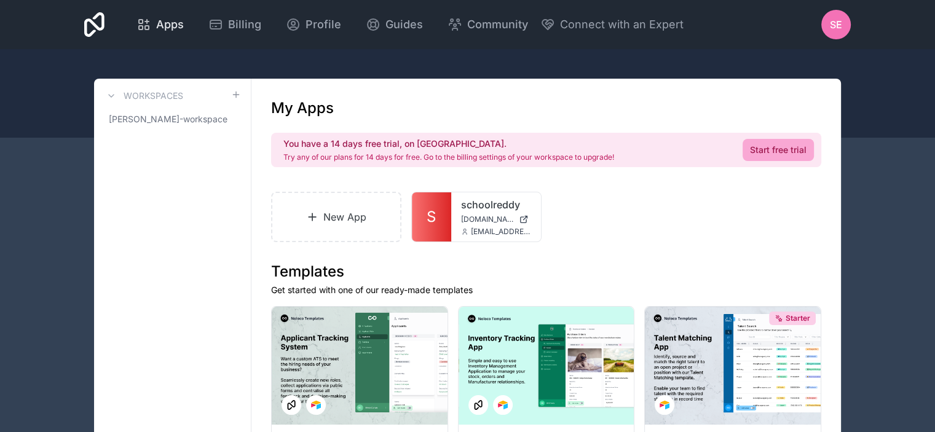
click at [158, 22] on span "Apps" at bounding box center [170, 24] width 28 height 17
click at [162, 25] on span "Apps" at bounding box center [170, 24] width 28 height 17
click at [95, 29] on icon at bounding box center [94, 24] width 20 height 25
click at [320, 26] on span "Profile" at bounding box center [324, 24] width 36 height 17
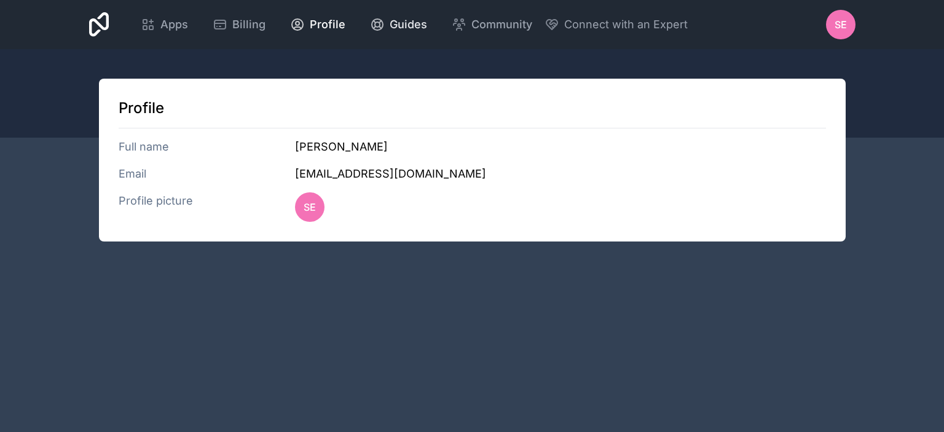
click at [398, 25] on span "Guides" at bounding box center [409, 24] width 38 height 17
click at [175, 31] on span "Apps" at bounding box center [174, 24] width 28 height 17
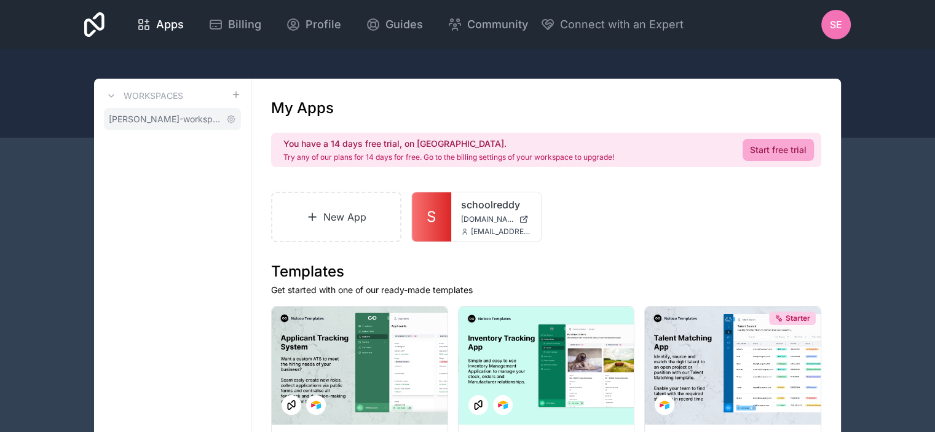
click at [184, 117] on span "scott-etienne-workspace" at bounding box center [165, 119] width 113 height 12
click at [836, 18] on span "SE" at bounding box center [836, 24] width 12 height 15
click at [152, 25] on div "Apps" at bounding box center [159, 24] width 47 height 17
click at [191, 117] on span "scott-etienne-workspace" at bounding box center [165, 119] width 113 height 12
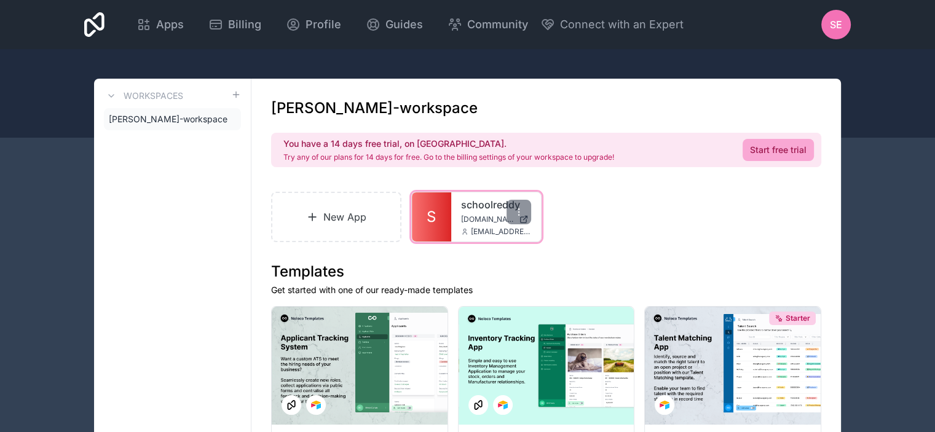
click at [484, 208] on link "schoolreddy" at bounding box center [496, 204] width 70 height 15
